Goal: Find contact information: Find contact information

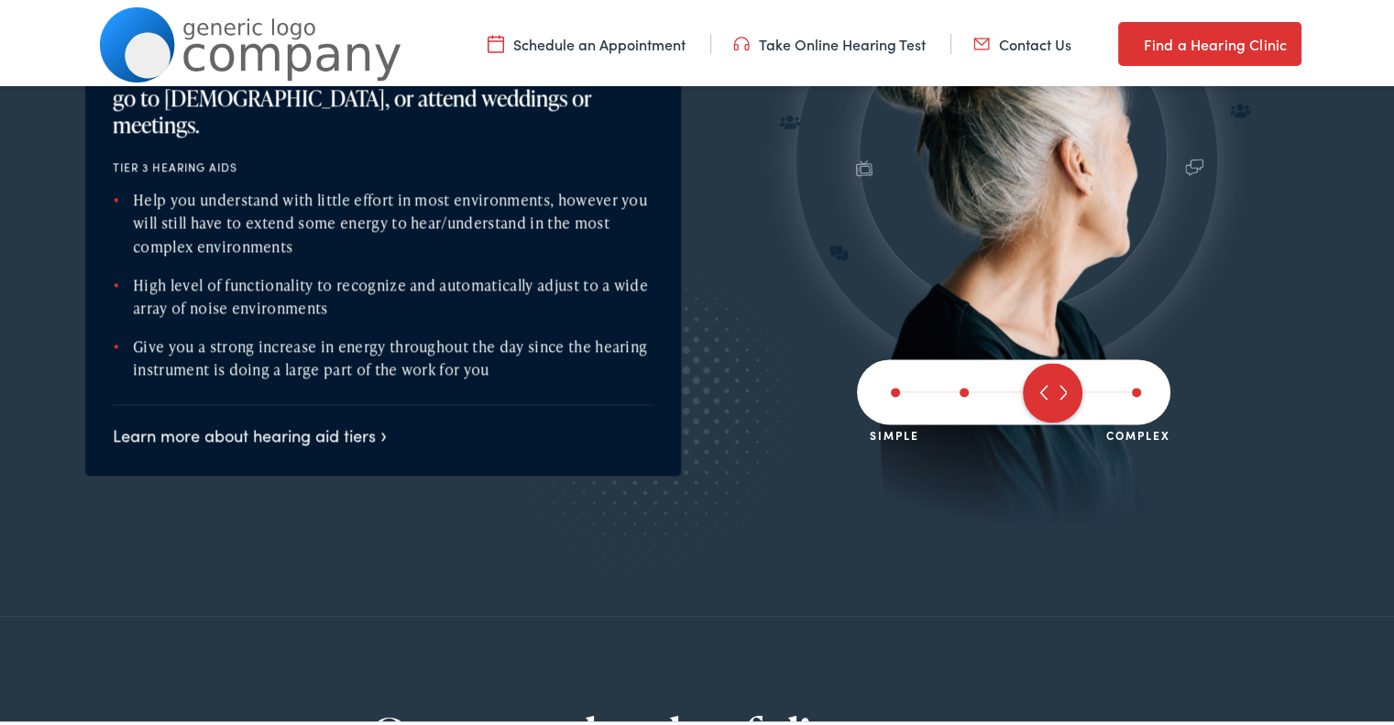
scroll to position [2291, 0]
click at [994, 43] on link "Contact Us" at bounding box center [1022, 40] width 98 height 20
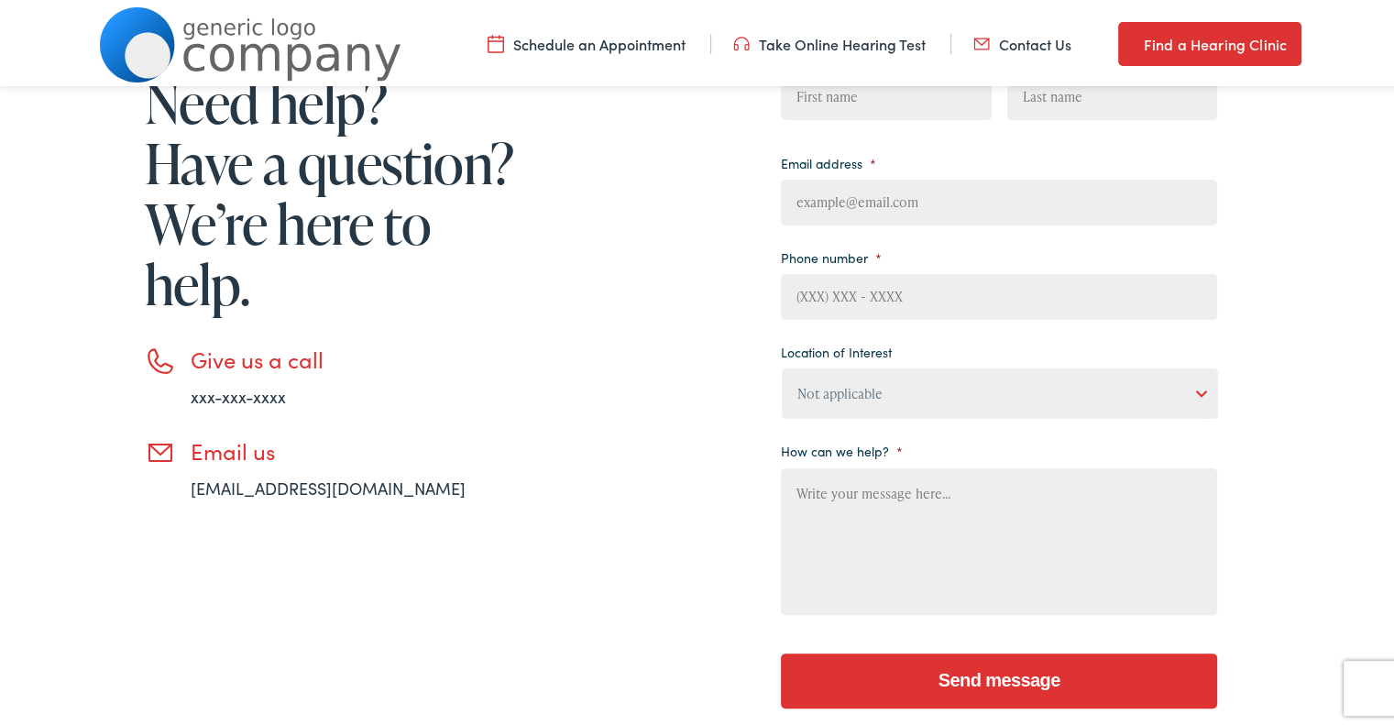
scroll to position [183, 0]
